Goal: Find specific page/section: Find specific page/section

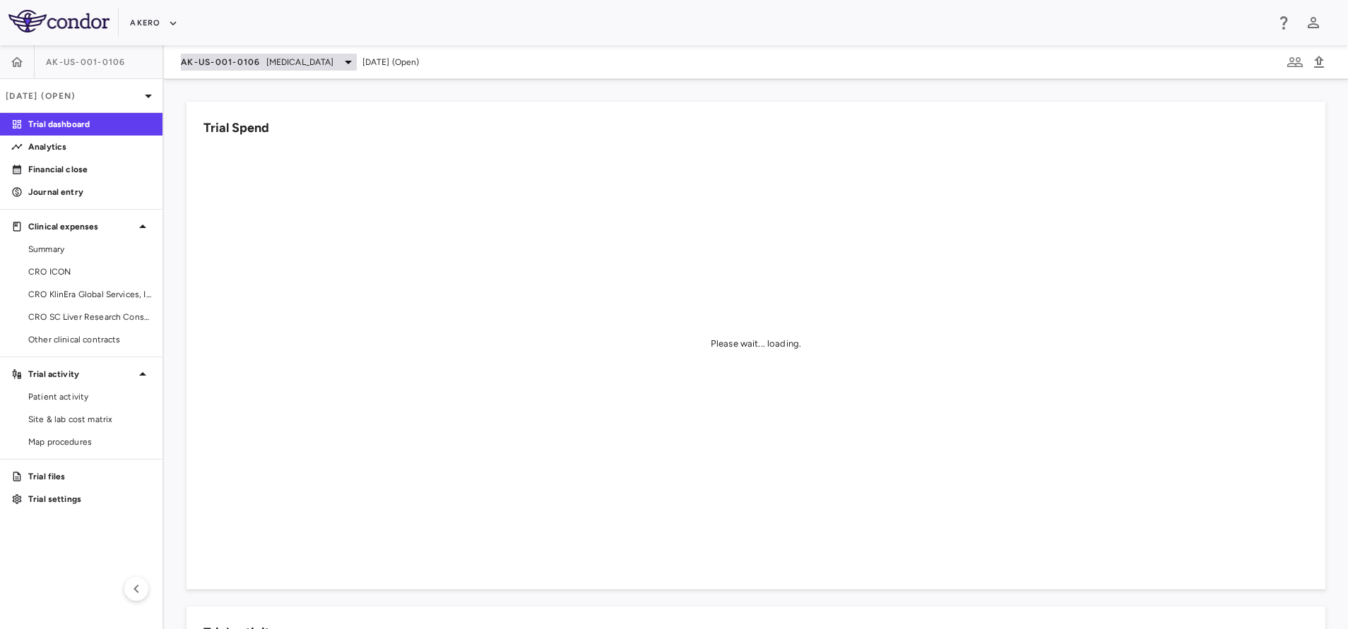
click at [311, 62] on span "[MEDICAL_DATA]" at bounding box center [300, 62] width 68 height 13
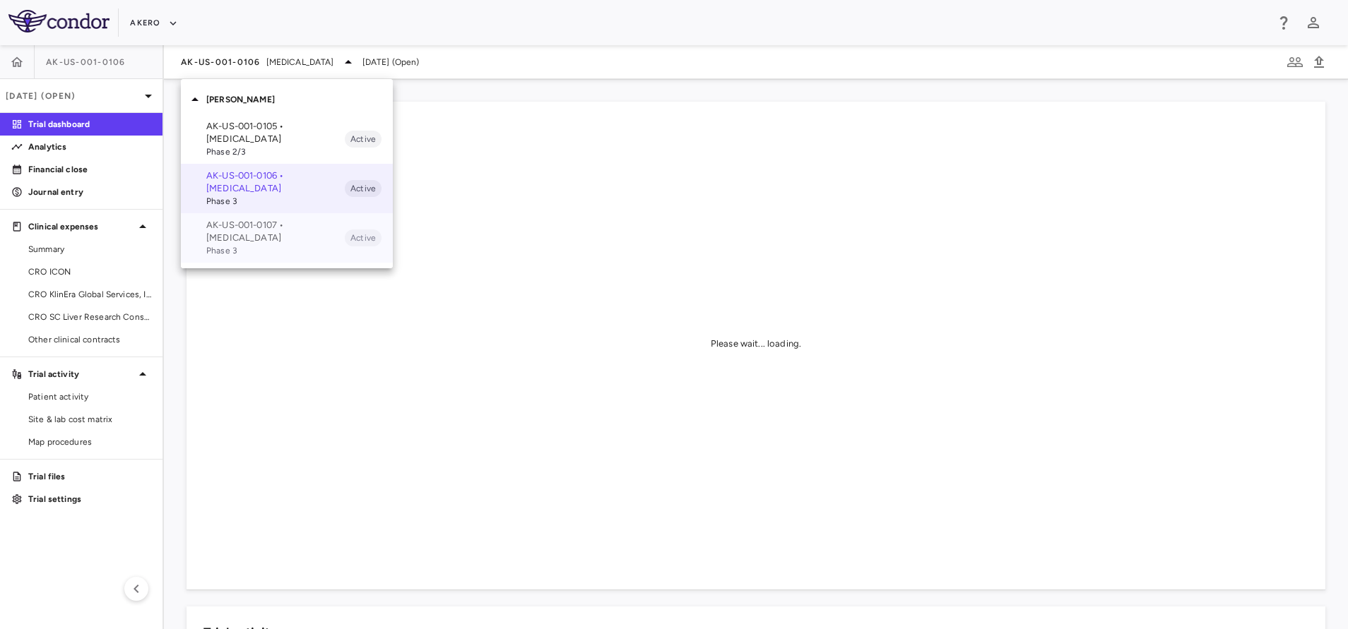
click at [290, 232] on p "AK-US-001-0107 • [MEDICAL_DATA]" at bounding box center [275, 231] width 138 height 25
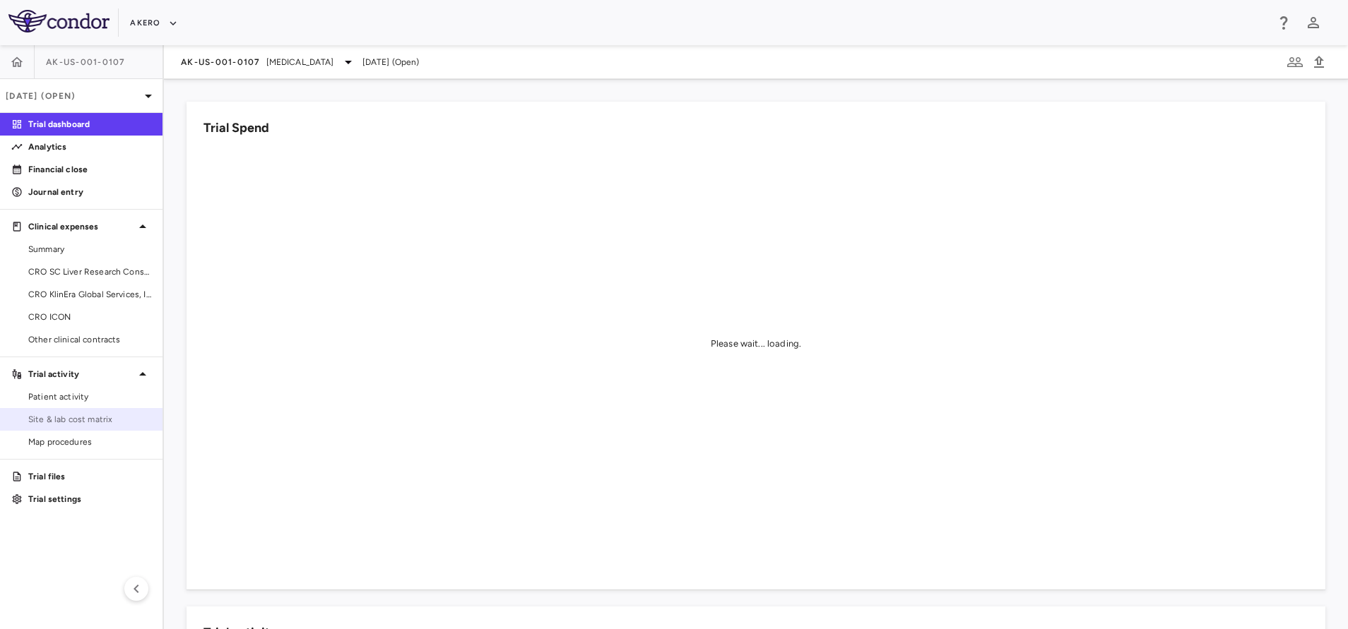
click at [103, 415] on span "Site & lab cost matrix" at bounding box center [89, 419] width 123 height 13
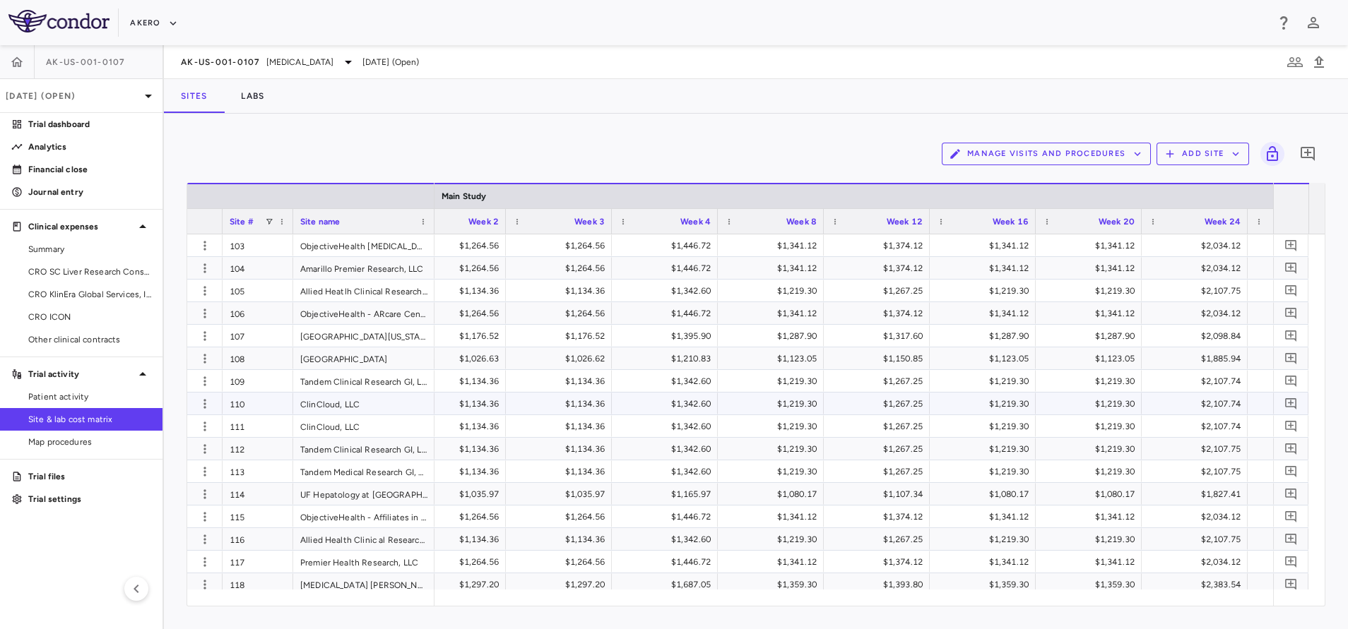
scroll to position [0, 2324]
